Goal: Information Seeking & Learning: Learn about a topic

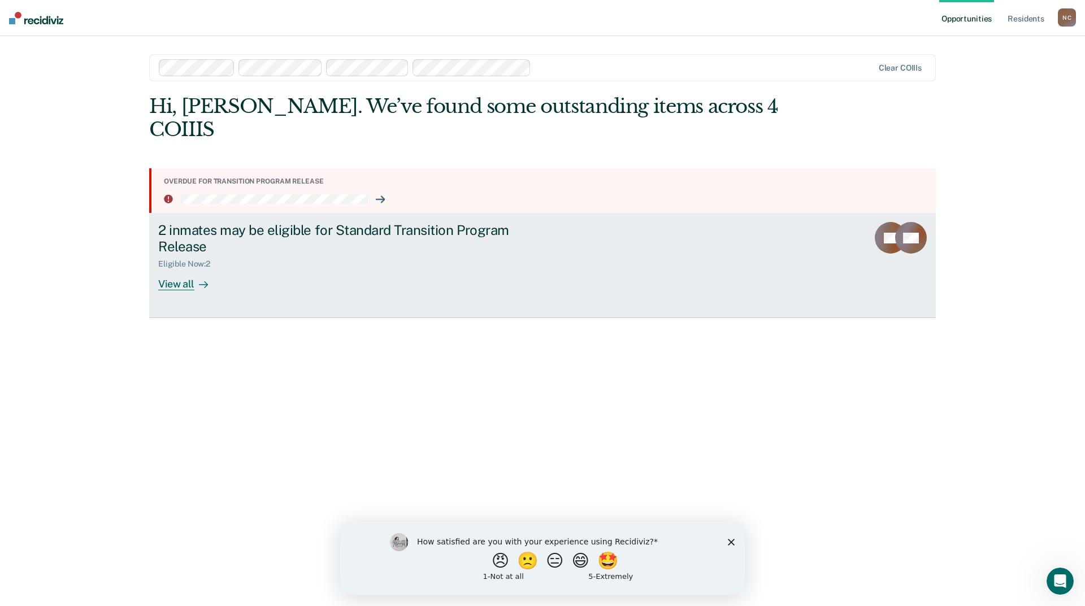
click at [176, 269] on div "View all" at bounding box center [189, 280] width 63 height 22
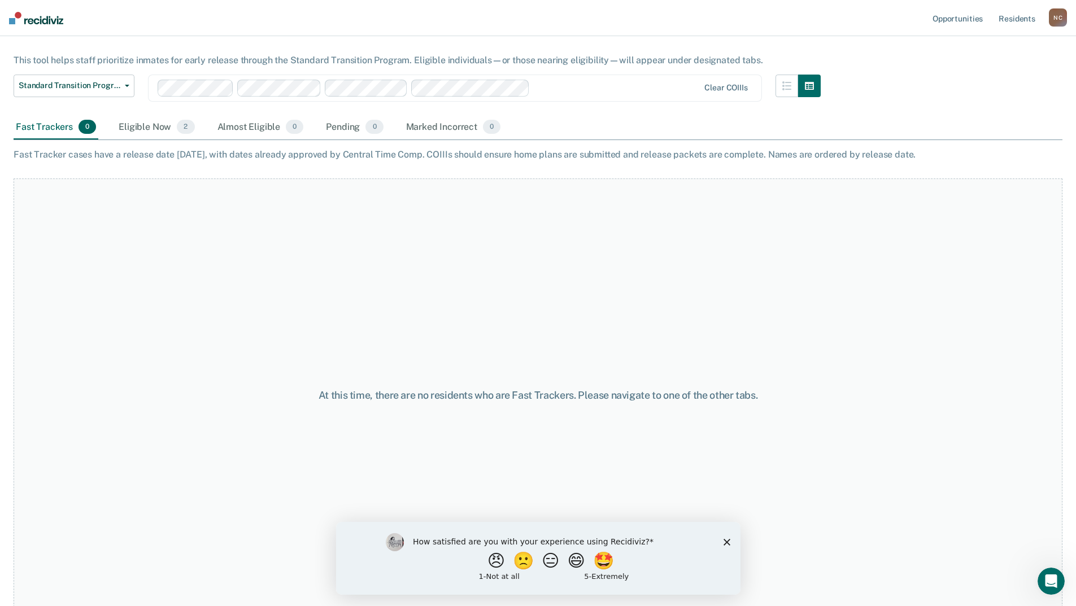
scroll to position [71, 0]
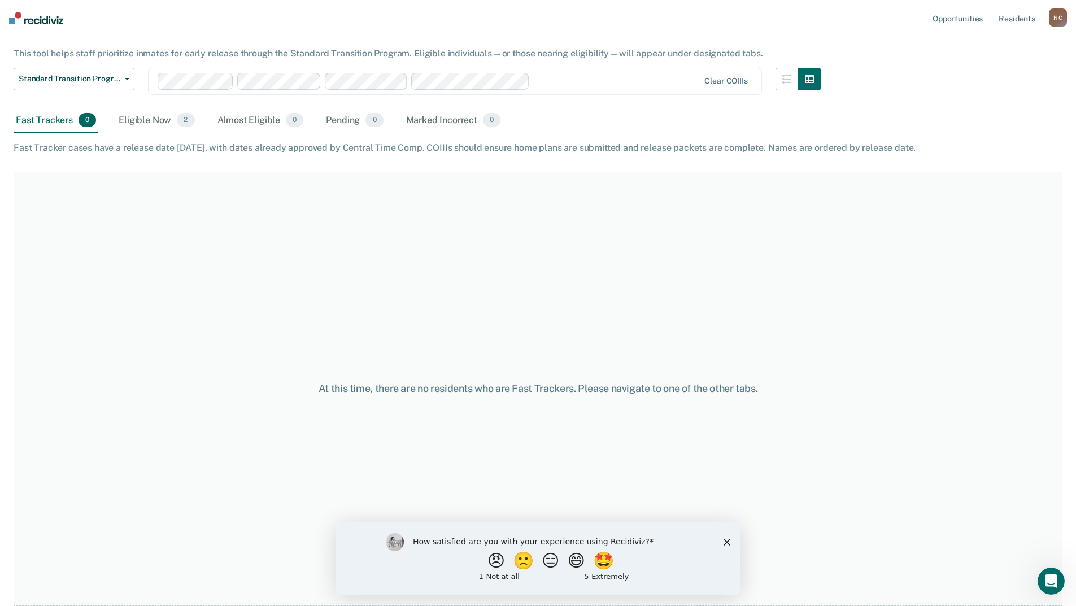
click at [731, 542] on div "How satisfied are you with your experience using Recidiviz? 😠 🙁 😑 😄 🤩 1 - Not a…" at bounding box center [538, 557] width 405 height 73
click at [729, 542] on icon "Close survey" at bounding box center [726, 541] width 7 height 7
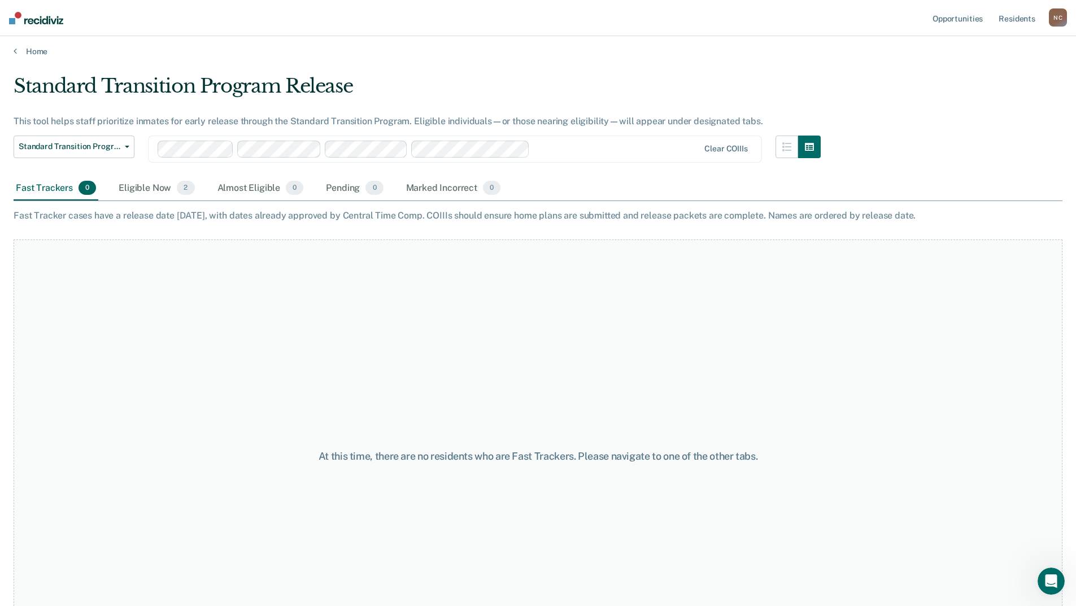
scroll to position [0, 0]
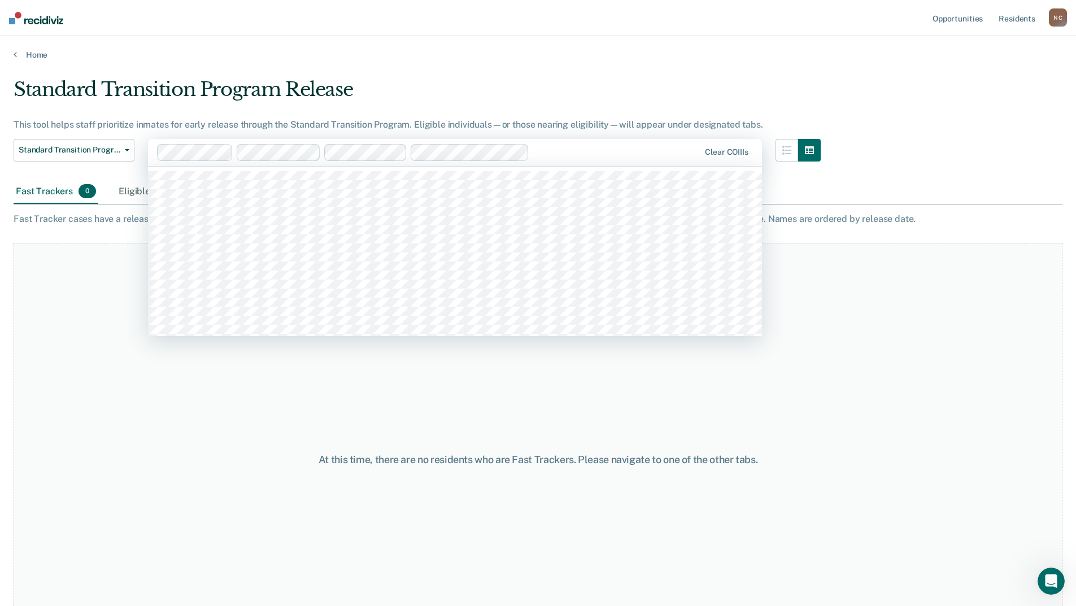
click at [146, 185] on div "Eligible Now 2" at bounding box center [156, 192] width 80 height 25
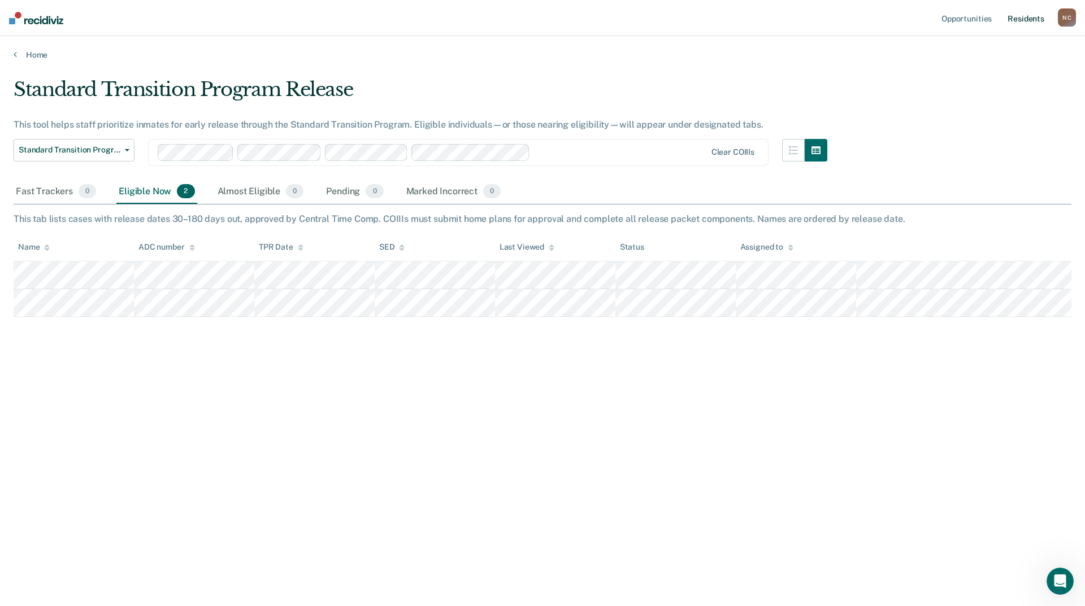
click at [1037, 15] on link "Resident s" at bounding box center [1025, 18] width 41 height 36
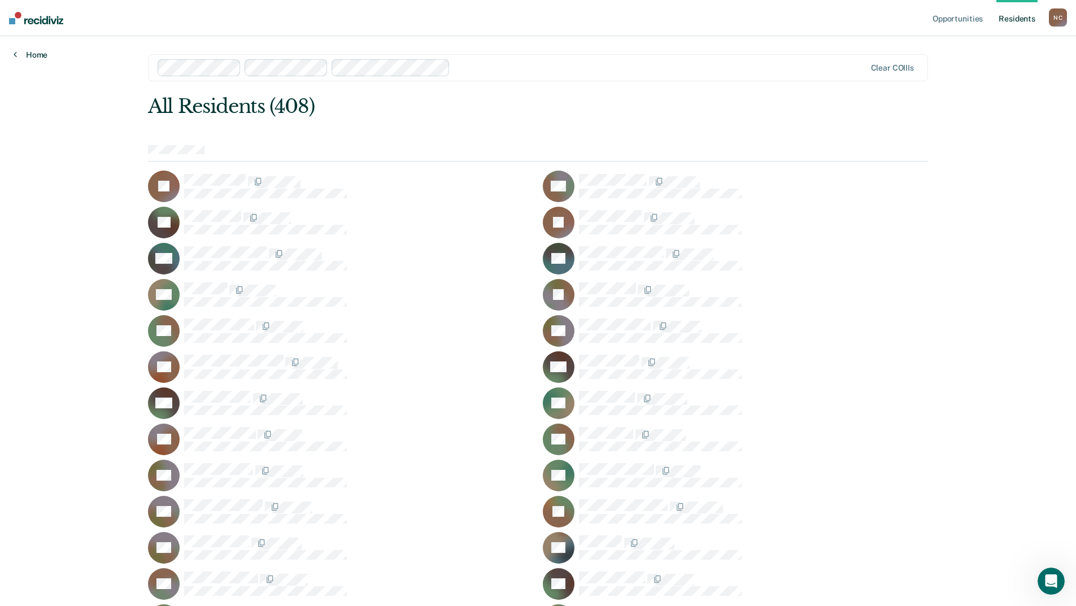
click at [18, 55] on link "Home" at bounding box center [31, 55] width 34 height 10
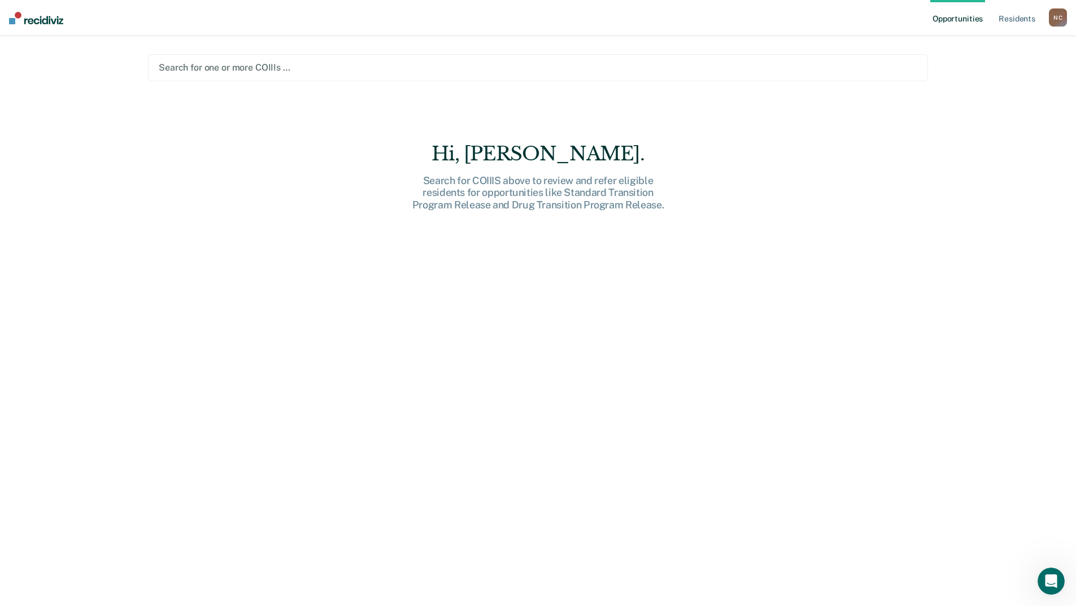
click at [197, 63] on div at bounding box center [538, 67] width 759 height 13
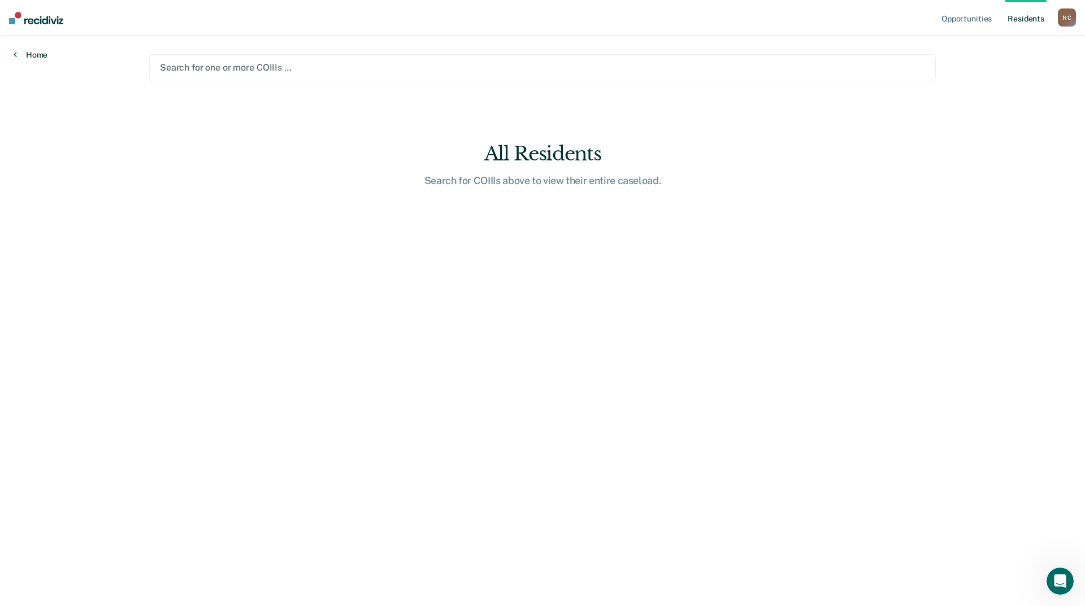
click at [20, 53] on link "Home" at bounding box center [31, 55] width 34 height 10
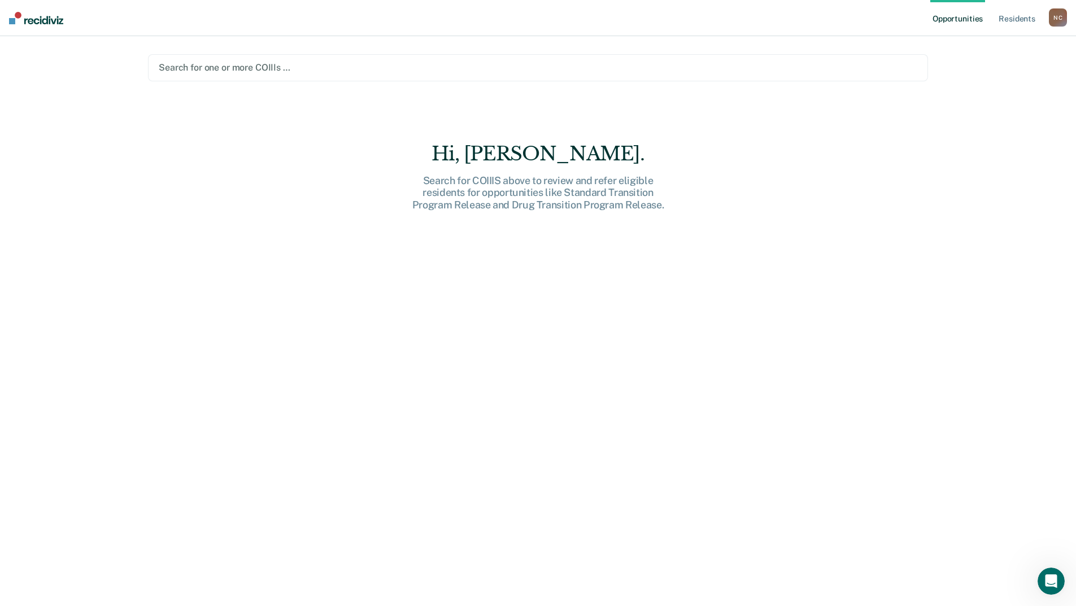
click at [40, 21] on img at bounding box center [36, 18] width 54 height 12
click at [1026, 18] on link "Resident s" at bounding box center [1017, 18] width 41 height 36
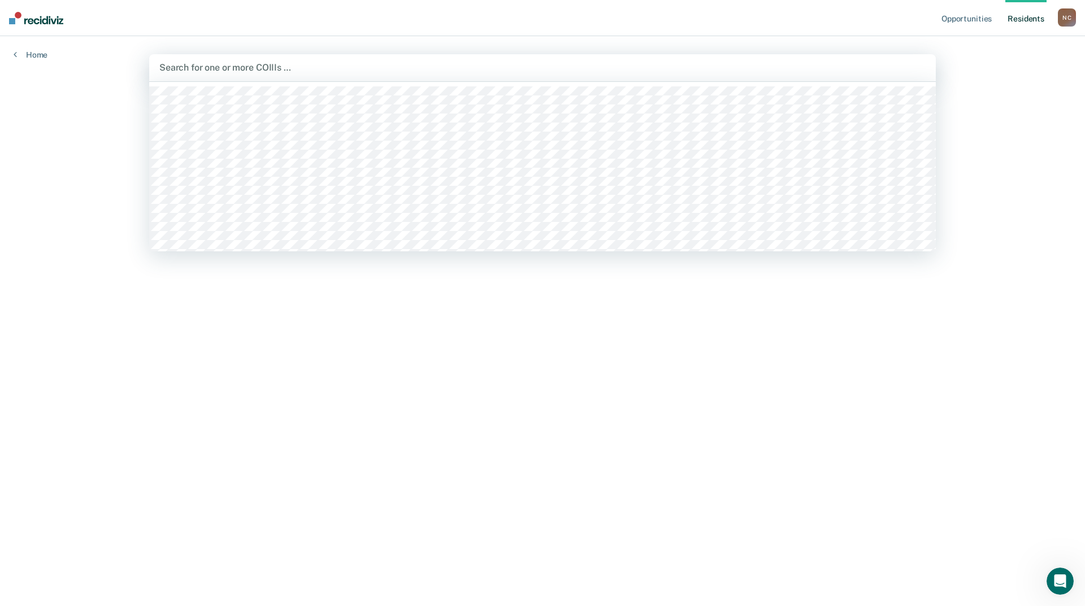
click at [195, 67] on div at bounding box center [542, 67] width 766 height 13
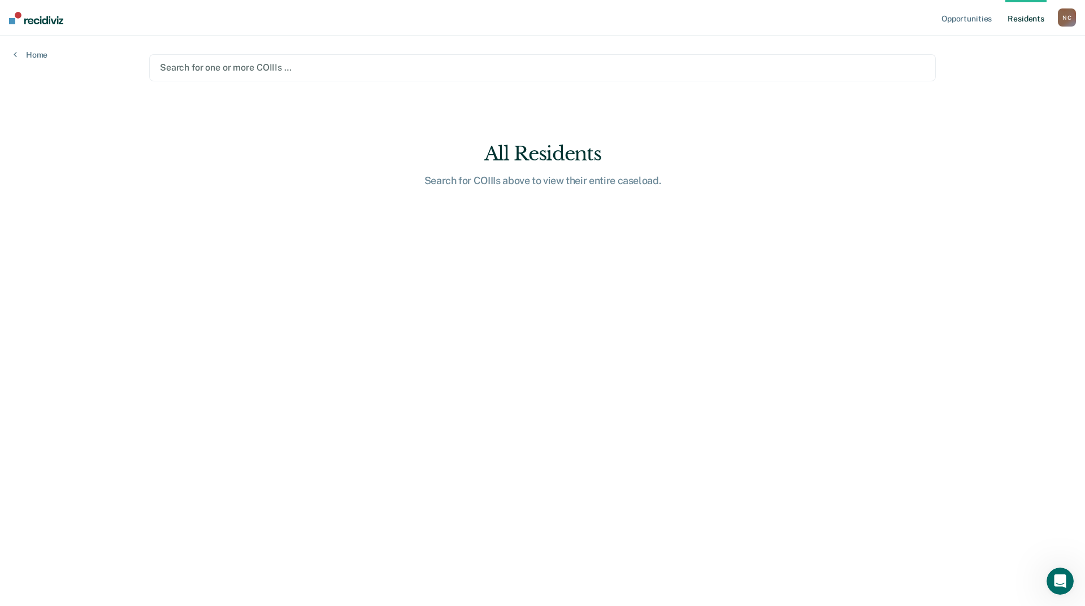
click at [203, 61] on div at bounding box center [542, 67] width 765 height 13
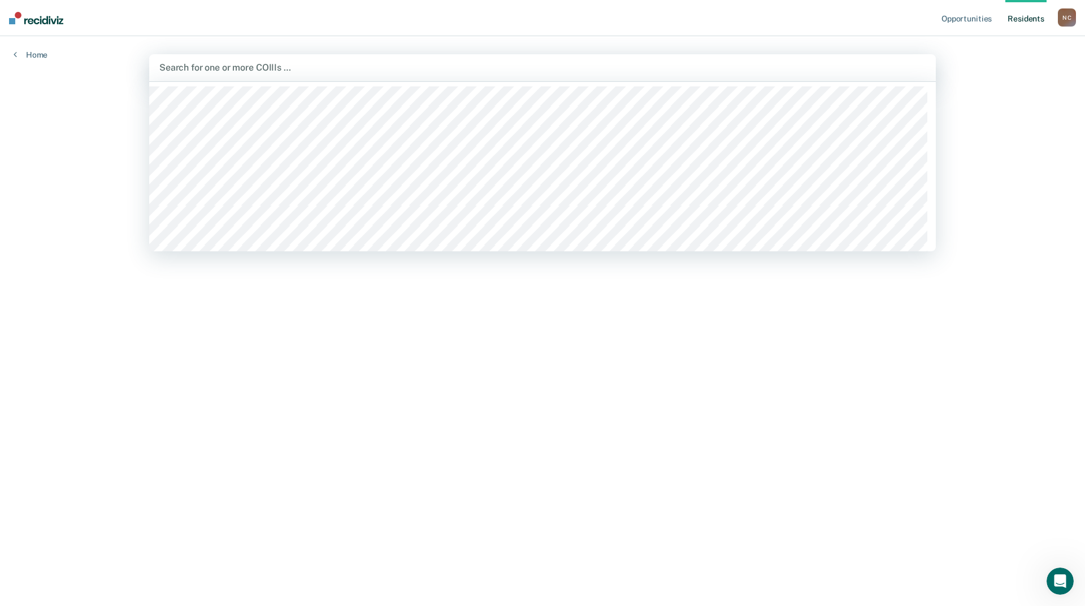
click at [205, 66] on div at bounding box center [542, 67] width 766 height 13
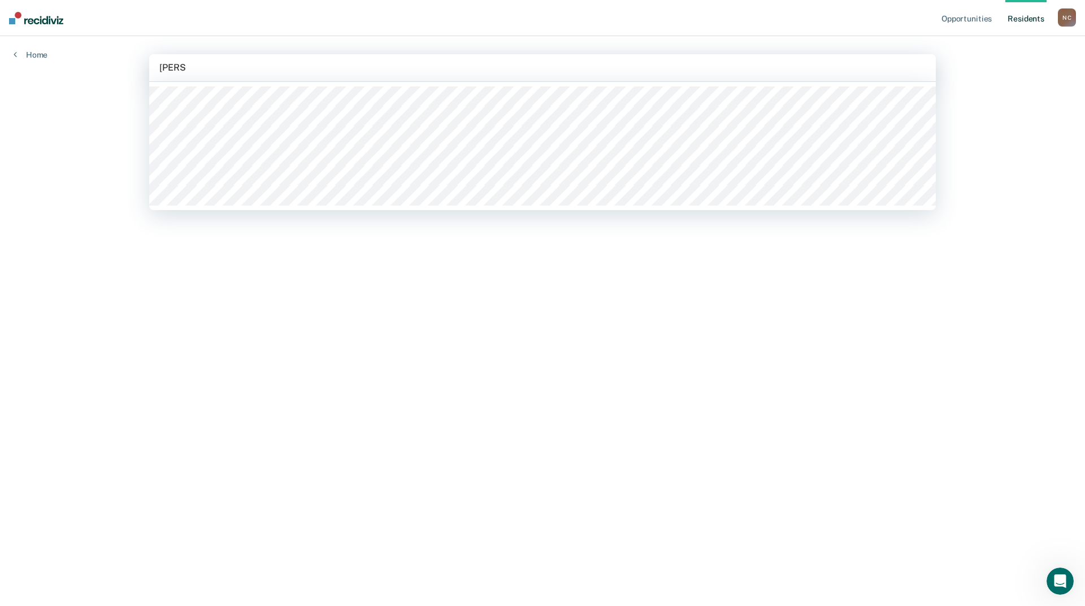
type input "[PERSON_NAME]"
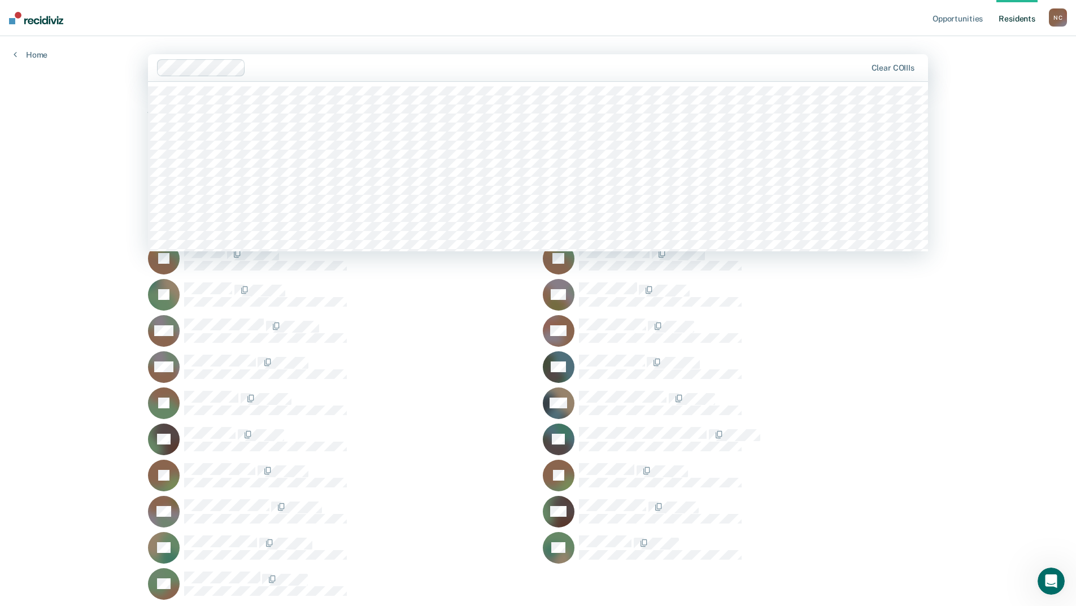
click at [261, 68] on div at bounding box center [557, 67] width 615 height 13
type input "rad"
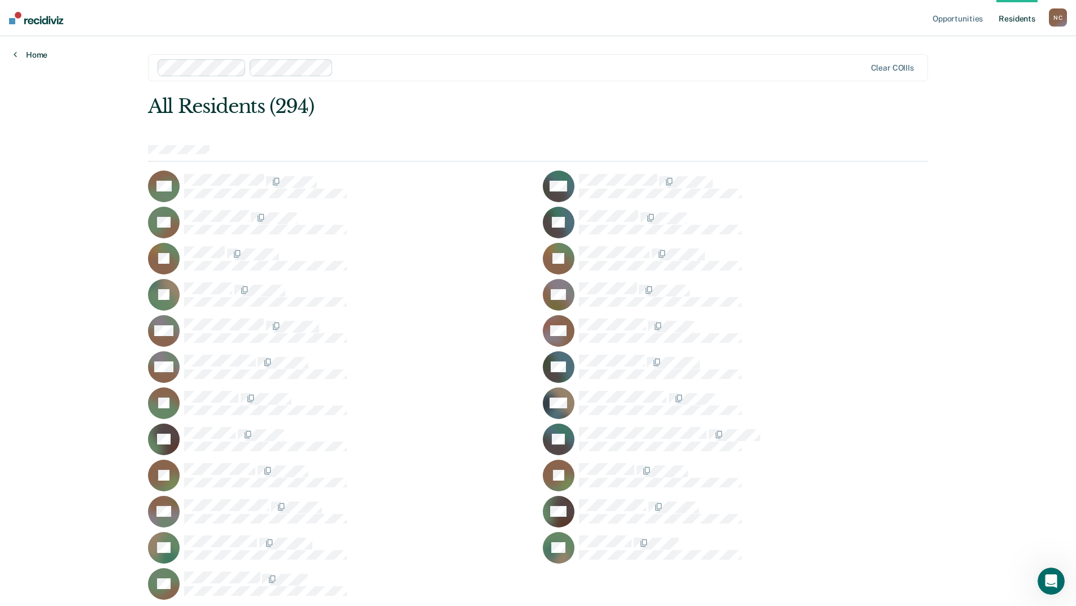
click at [27, 55] on link "Home" at bounding box center [31, 55] width 34 height 10
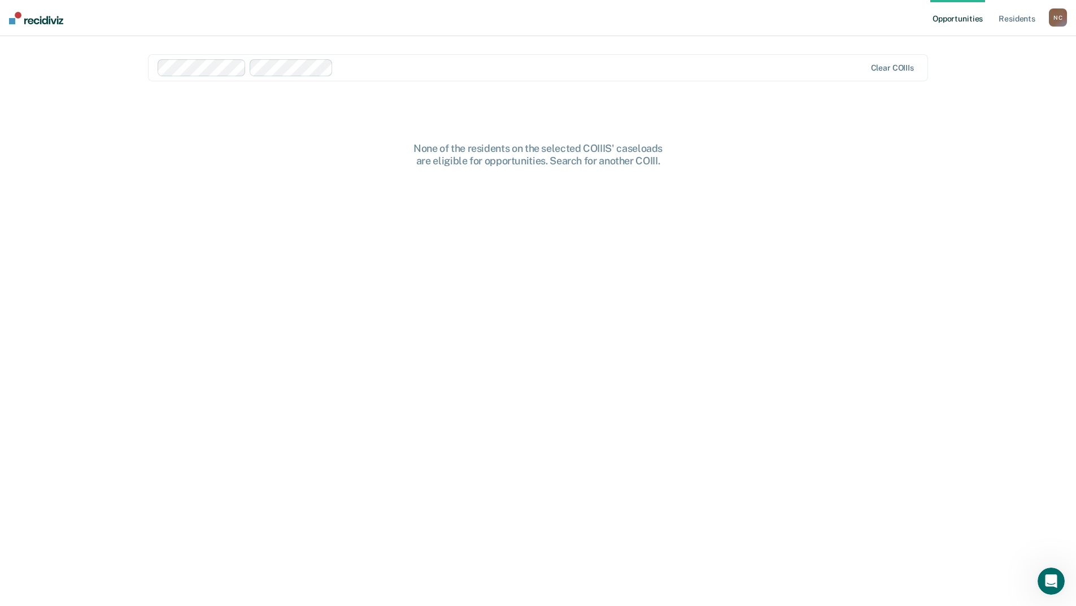
click at [349, 66] on div at bounding box center [602, 67] width 528 height 13
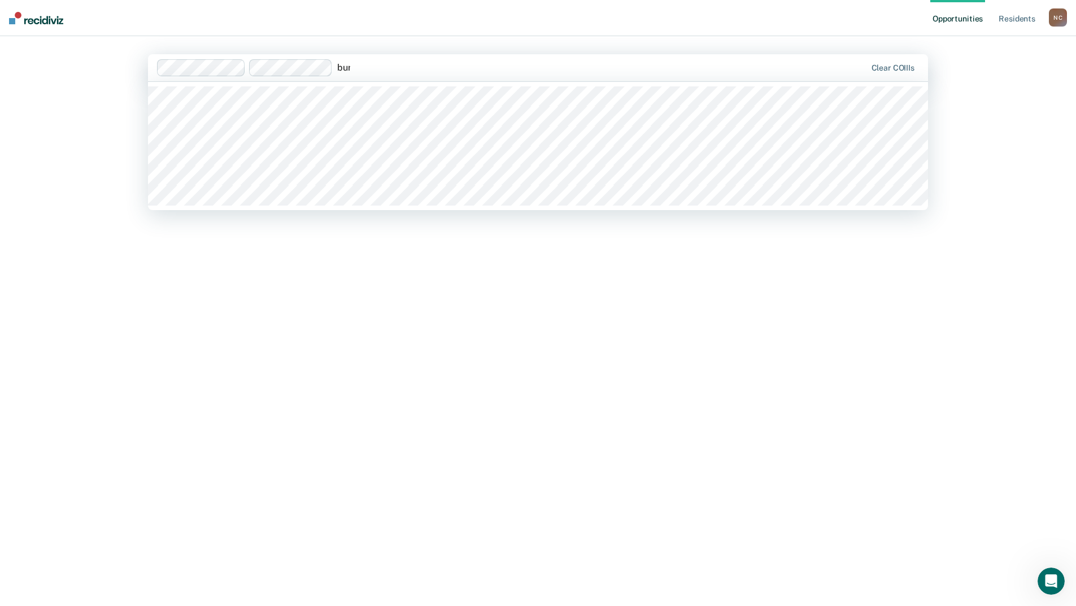
type input "[PERSON_NAME]"
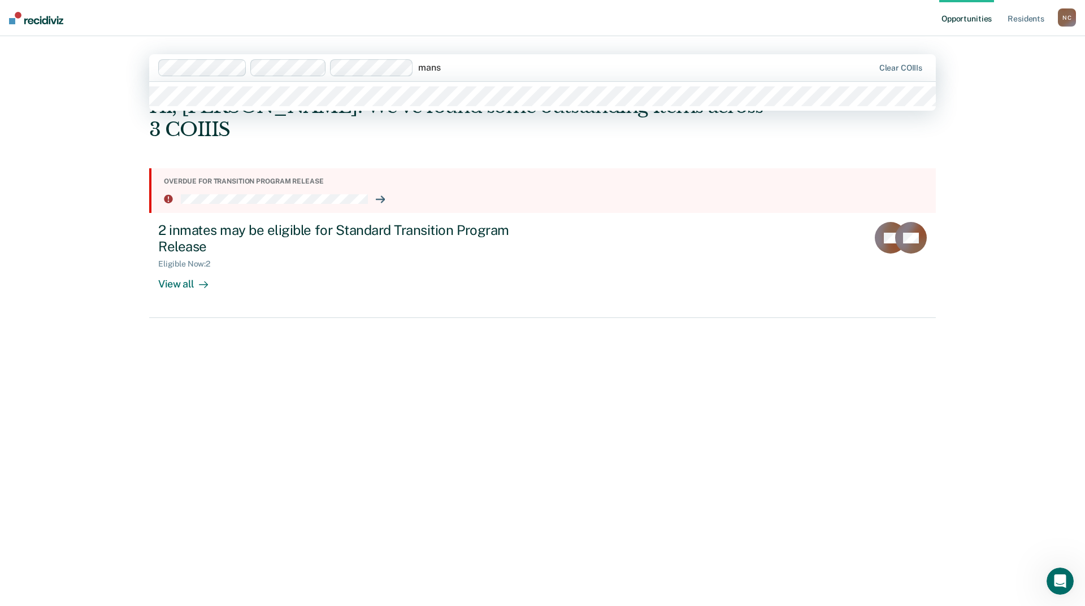
type input "mansf"
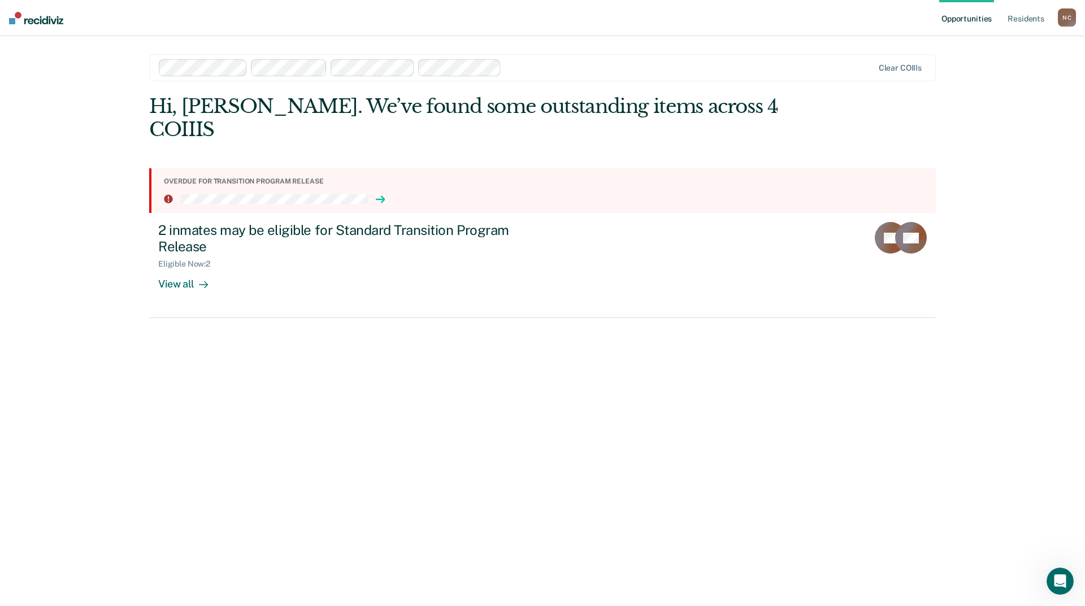
click at [382, 197] on icon at bounding box center [382, 200] width 3 height 6
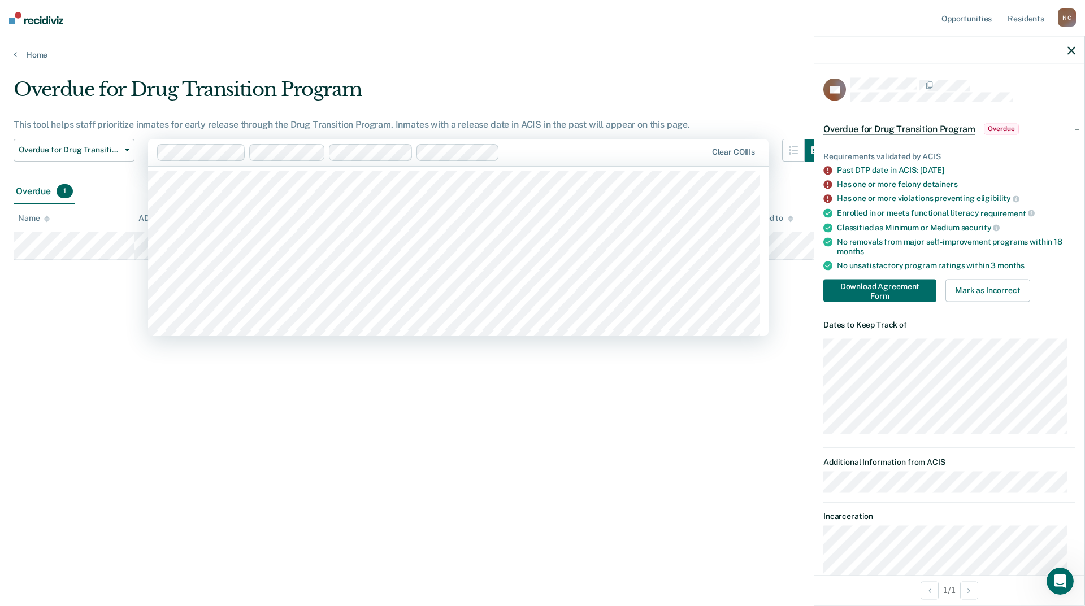
click at [207, 344] on div "Overdue for Drug Transition Program This tool helps staff prioritize inmates fo…" at bounding box center [543, 300] width 1058 height 444
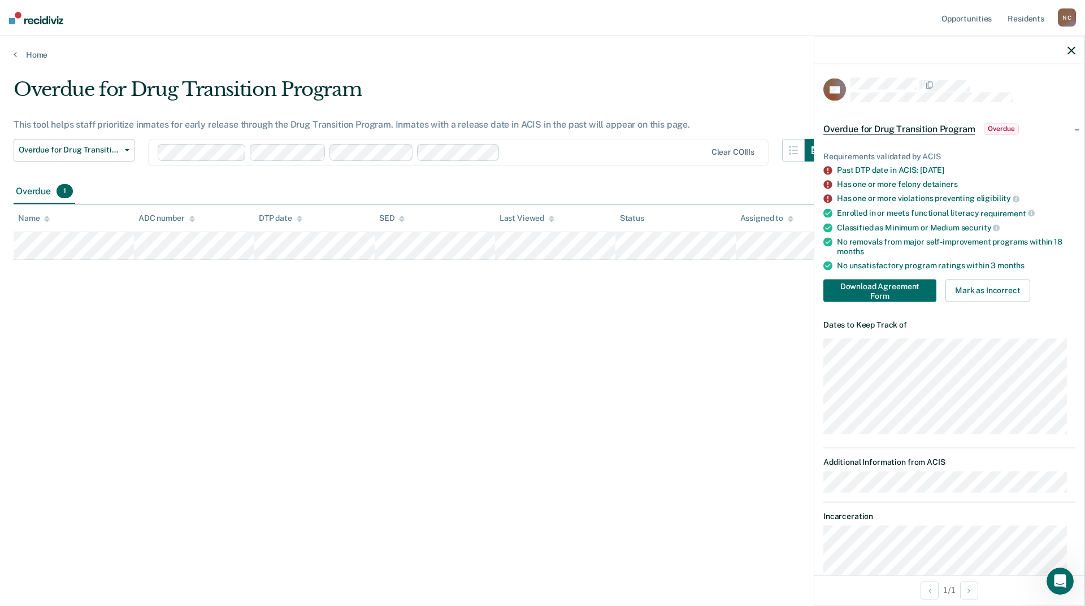
click at [1069, 44] on div at bounding box center [949, 50] width 270 height 28
click at [1068, 45] on button "button" at bounding box center [1071, 50] width 8 height 10
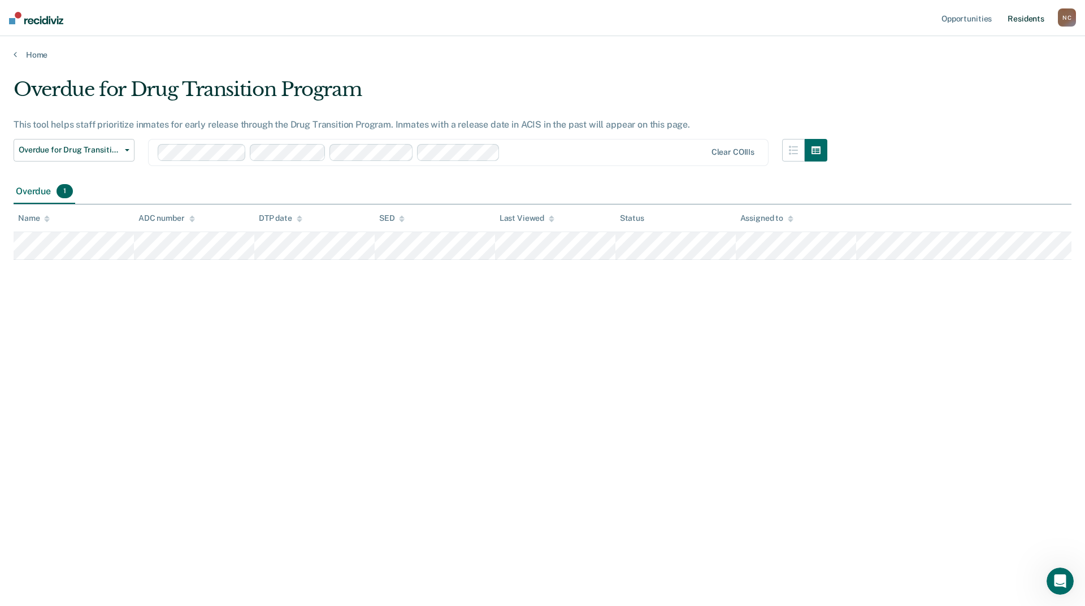
click at [1028, 14] on link "Resident s" at bounding box center [1025, 18] width 41 height 36
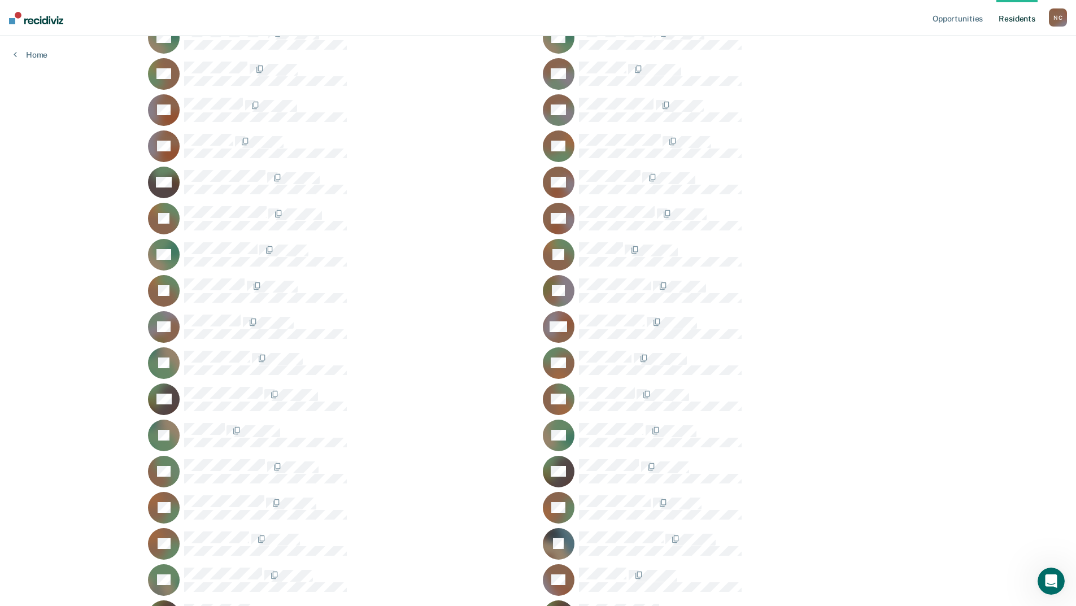
scroll to position [960, 0]
